Goal: Transaction & Acquisition: Book appointment/travel/reservation

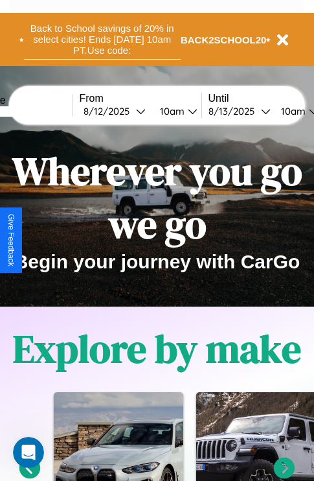
click at [102, 40] on button "Back to School savings of 20% in select cities! Ends 9/1 at 10am PT. Use code:" at bounding box center [102, 39] width 157 height 40
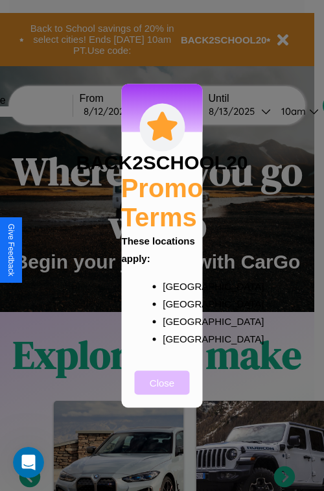
click at [162, 391] on button "Close" at bounding box center [162, 382] width 55 height 24
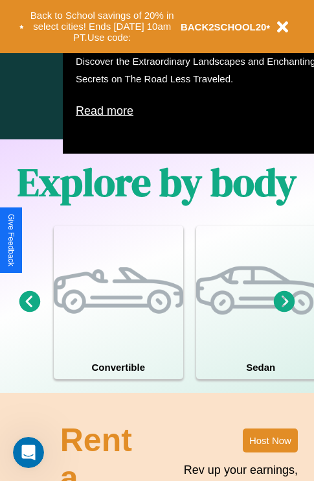
scroll to position [833, 0]
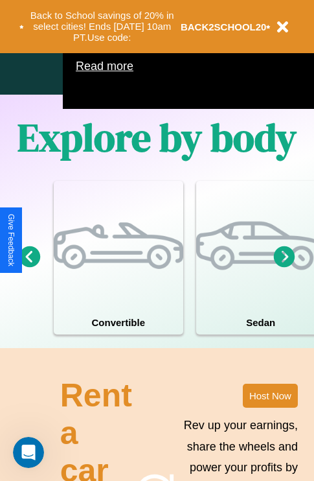
click at [284, 267] on icon at bounding box center [284, 256] width 21 height 21
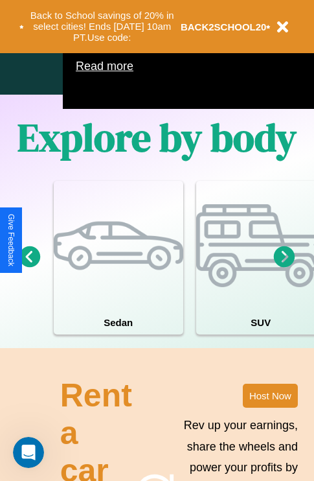
click at [284, 267] on icon at bounding box center [284, 256] width 21 height 21
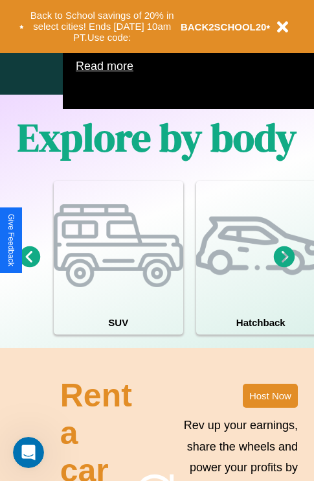
click at [284, 267] on icon at bounding box center [284, 256] width 21 height 21
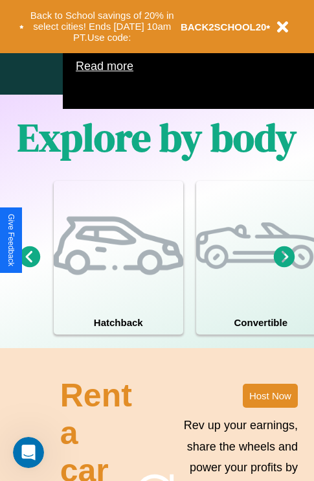
click at [284, 267] on icon at bounding box center [284, 256] width 21 height 21
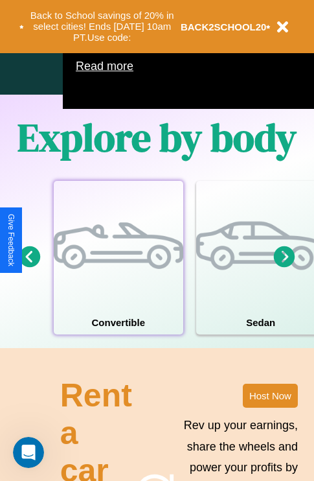
click at [118, 277] on div at bounding box center [119, 246] width 130 height 130
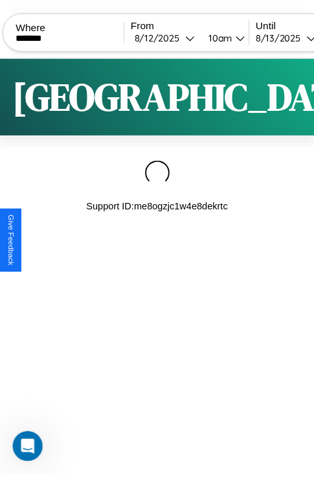
scroll to position [0, 110]
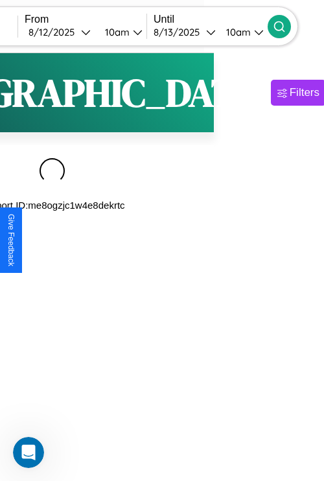
type input "*******"
click at [286, 26] on icon at bounding box center [279, 26] width 13 height 13
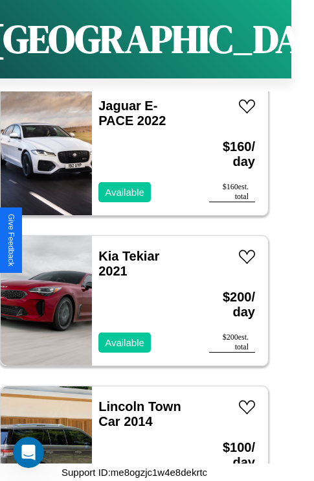
scroll to position [5461, 0]
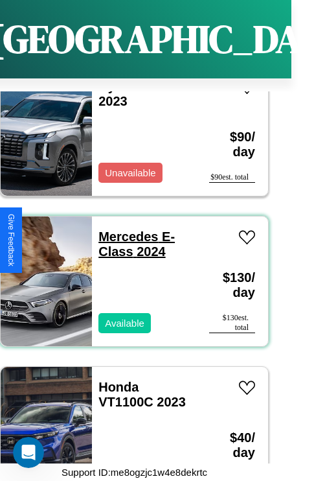
click at [124, 229] on link "Mercedes E-Class 2024" at bounding box center [137, 243] width 76 height 29
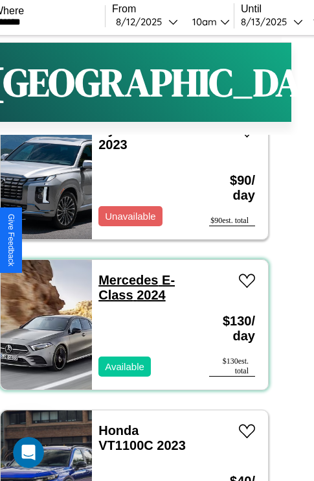
scroll to position [0, 23]
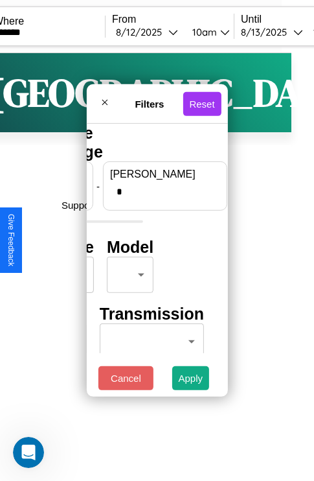
scroll to position [0, 0]
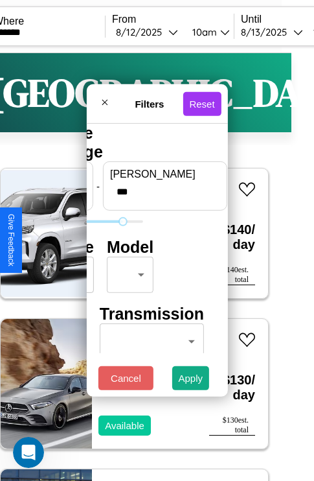
type input "***"
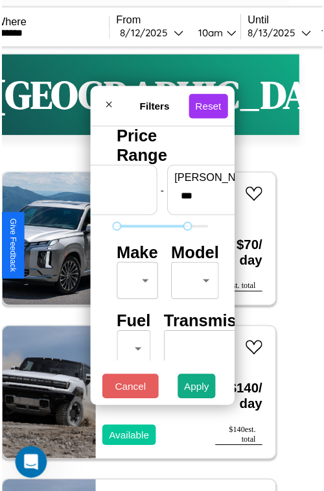
scroll to position [38, 0]
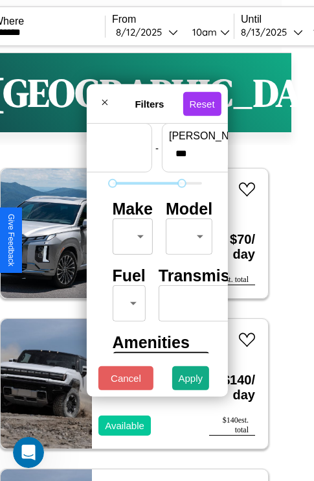
type input "*"
click at [130, 233] on body "CarGo Where ******* From 8 / 12 / 2025 10am Until 8 / 13 / 2025 10am Become a H…" at bounding box center [134, 267] width 314 height 535
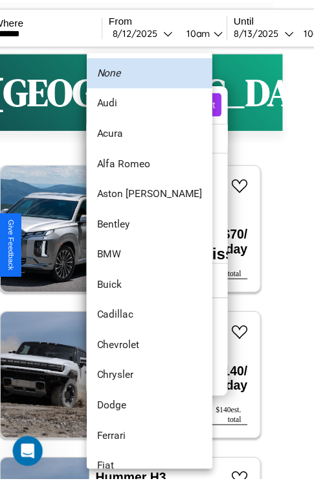
scroll to position [25, 0]
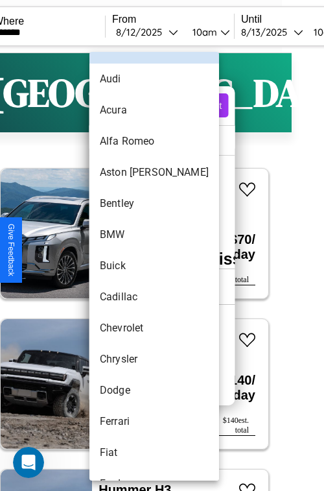
click at [130, 266] on li "Buick" at bounding box center [154, 265] width 130 height 31
type input "*****"
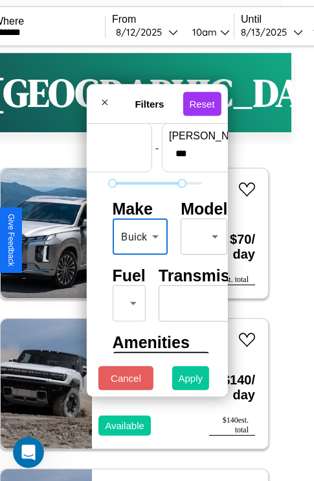
click at [191, 381] on button "Apply" at bounding box center [191, 378] width 38 height 24
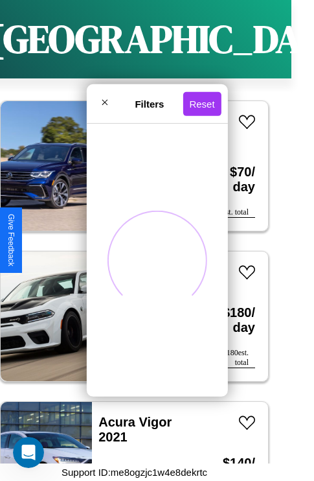
scroll to position [1101, 0]
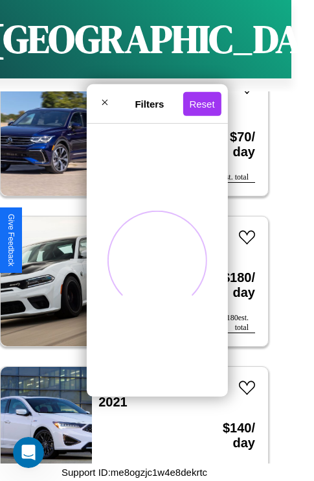
click at [115, 229] on div at bounding box center [156, 260] width 141 height 273
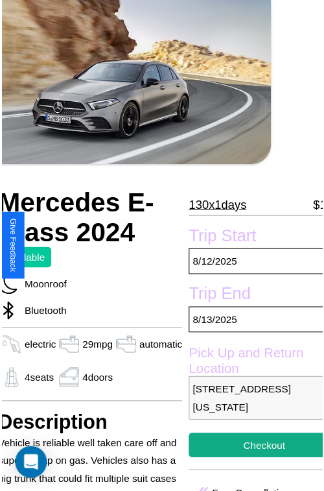
scroll to position [84, 62]
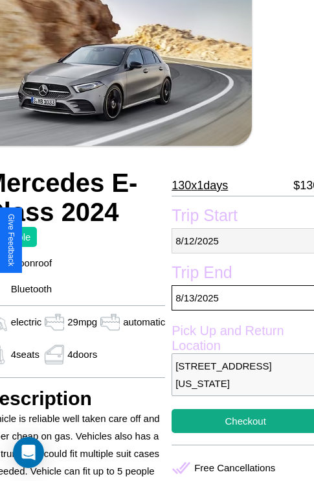
click at [240, 240] on p "[DATE]" at bounding box center [246, 240] width 148 height 25
select select "*"
select select "****"
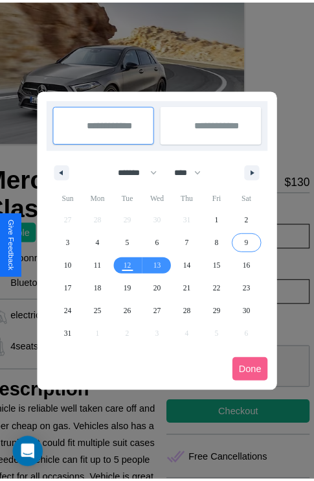
scroll to position [0, 62]
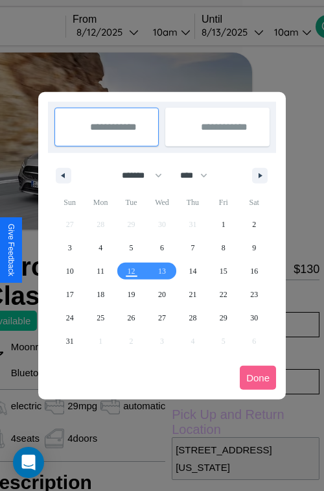
click at [125, 32] on div at bounding box center [162, 245] width 324 height 491
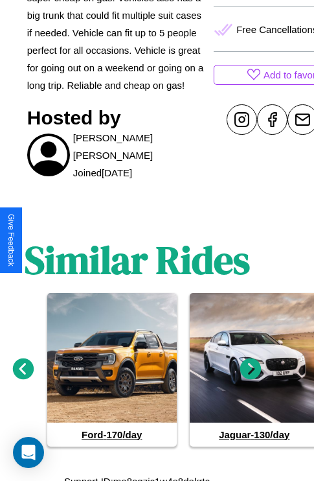
scroll to position [530, 19]
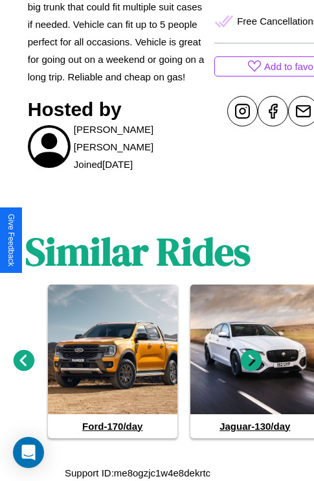
click at [251, 360] on icon at bounding box center [251, 359] width 21 height 21
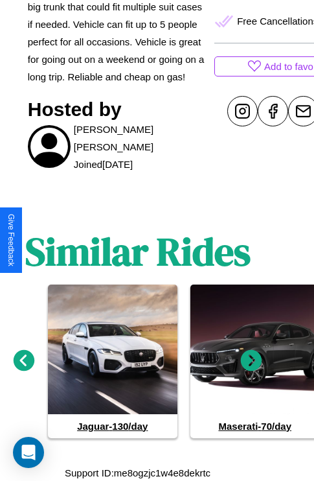
click at [251, 360] on icon at bounding box center [251, 359] width 21 height 21
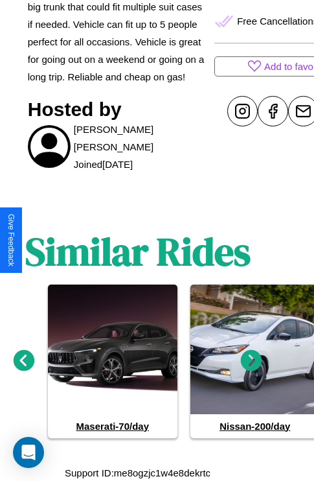
click at [23, 360] on icon at bounding box center [24, 359] width 21 height 21
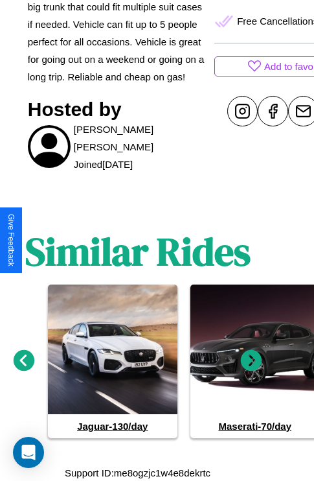
click at [251, 360] on icon at bounding box center [251, 359] width 21 height 21
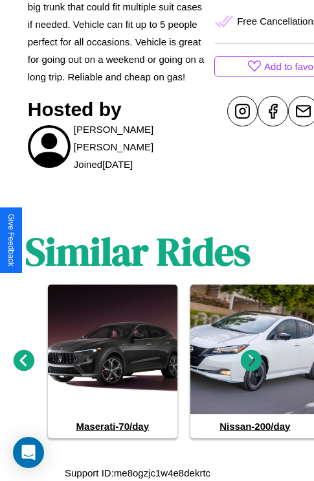
click at [251, 360] on icon at bounding box center [251, 359] width 21 height 21
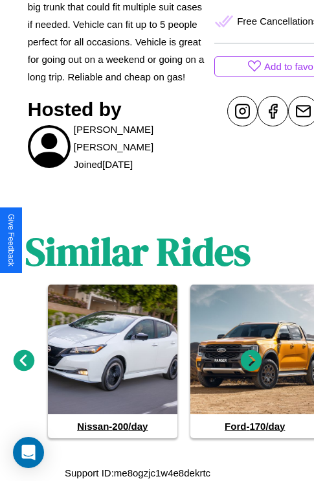
click at [23, 360] on icon at bounding box center [24, 359] width 21 height 21
